Goal: Information Seeking & Learning: Understand process/instructions

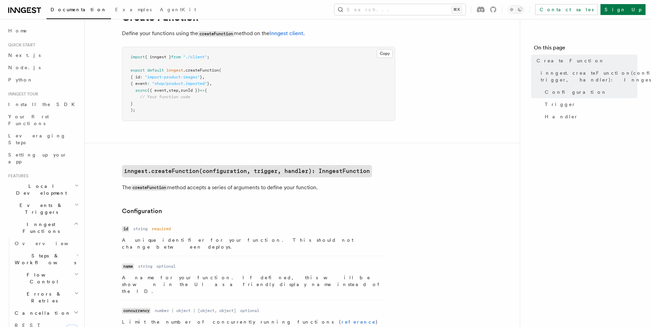
scroll to position [35, 0]
click at [171, 240] on p "A unique identifier for your function. This should not change between deploys." at bounding box center [253, 243] width 262 height 14
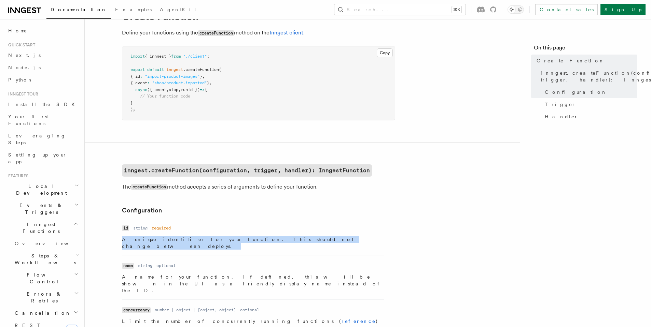
click at [171, 240] on p "A unique identifier for your function. This should not change between deploys." at bounding box center [253, 243] width 262 height 14
click at [227, 240] on p "A unique identifier for your function. This should not change between deploys." at bounding box center [253, 243] width 262 height 14
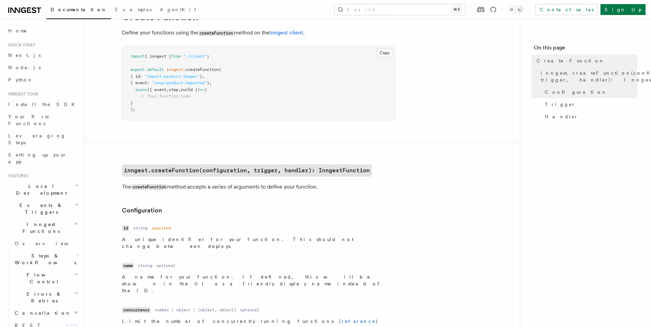
click at [225, 240] on p "A unique identifier for your function. This should not change between deploys." at bounding box center [253, 243] width 262 height 14
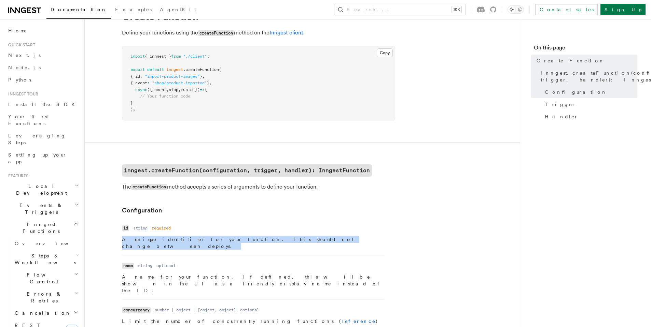
click at [225, 240] on p "A unique identifier for your function. This should not change between deploys." at bounding box center [253, 243] width 262 height 14
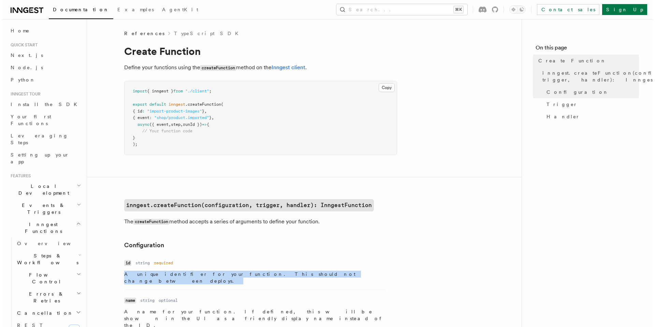
scroll to position [0, 0]
click at [460, 9] on button "Search... ⌘K" at bounding box center [399, 9] width 131 height 11
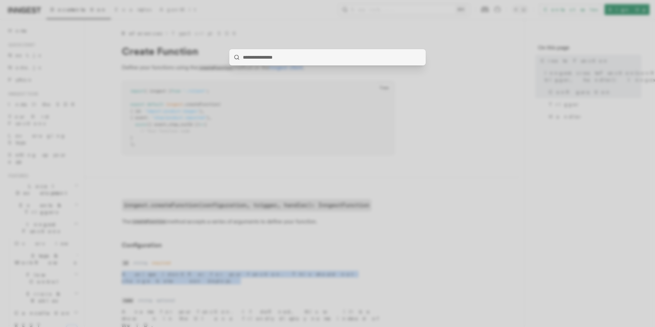
type input "*"
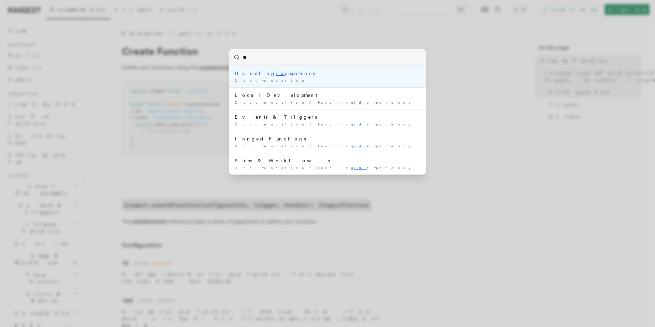
type input "**"
click at [472, 124] on div "** Handling id empotency Documentation / Local Development Documentation / Hand…" at bounding box center [327, 163] width 655 height 327
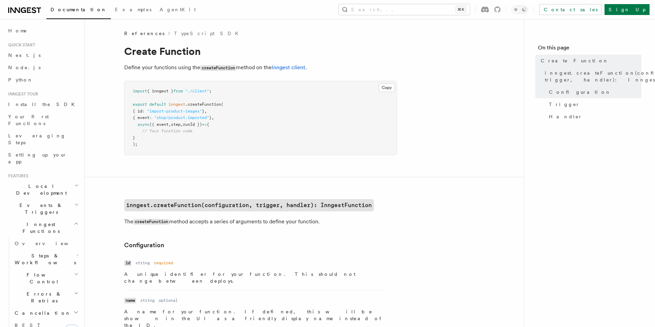
click at [542, 286] on nav "On this page Create Function inngest.createFunction(configuration, trigger, han…" at bounding box center [589, 173] width 131 height 308
